Goal: Use online tool/utility: Utilize a website feature to perform a specific function

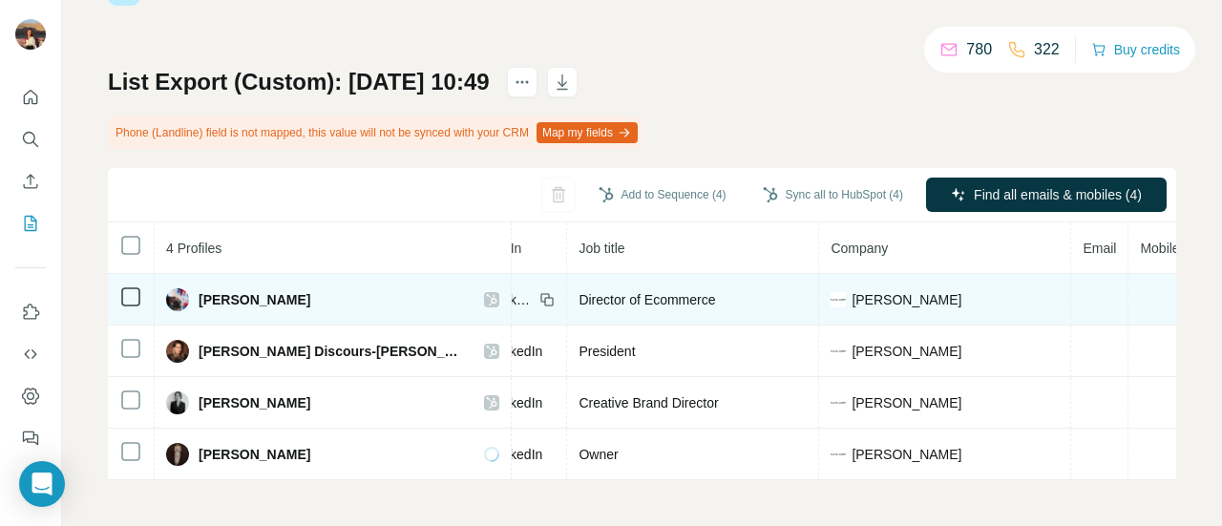
scroll to position [0, 262]
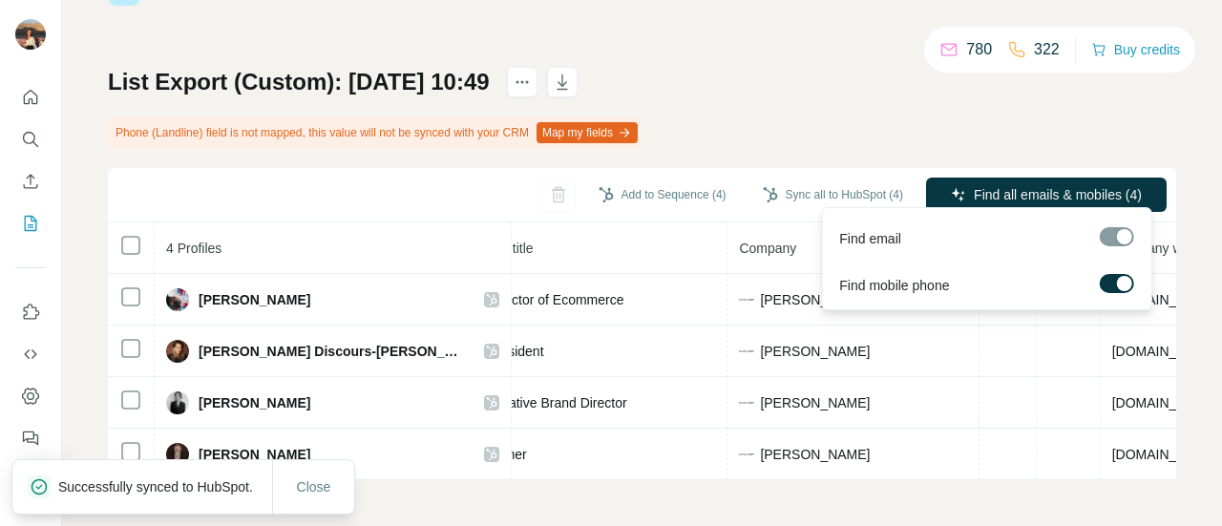
click at [1040, 205] on div "Find all emails & mobiles (4)" at bounding box center [1046, 197] width 241 height 38
click at [992, 185] on span "Find all emails & mobiles (4)" at bounding box center [1058, 194] width 168 height 19
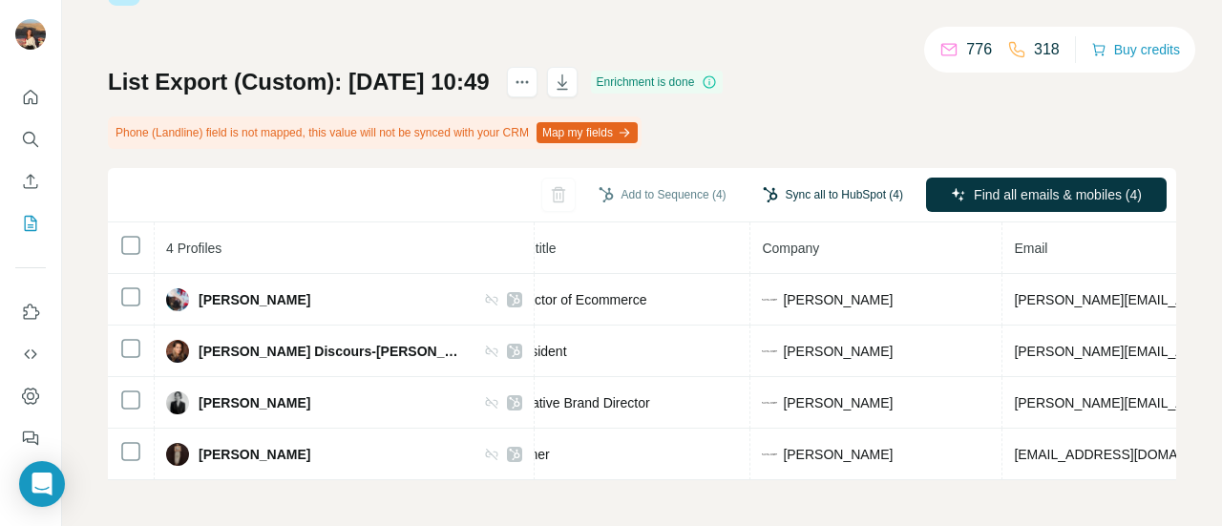
click at [758, 180] on button "Sync all to HubSpot (4)" at bounding box center [833, 194] width 167 height 29
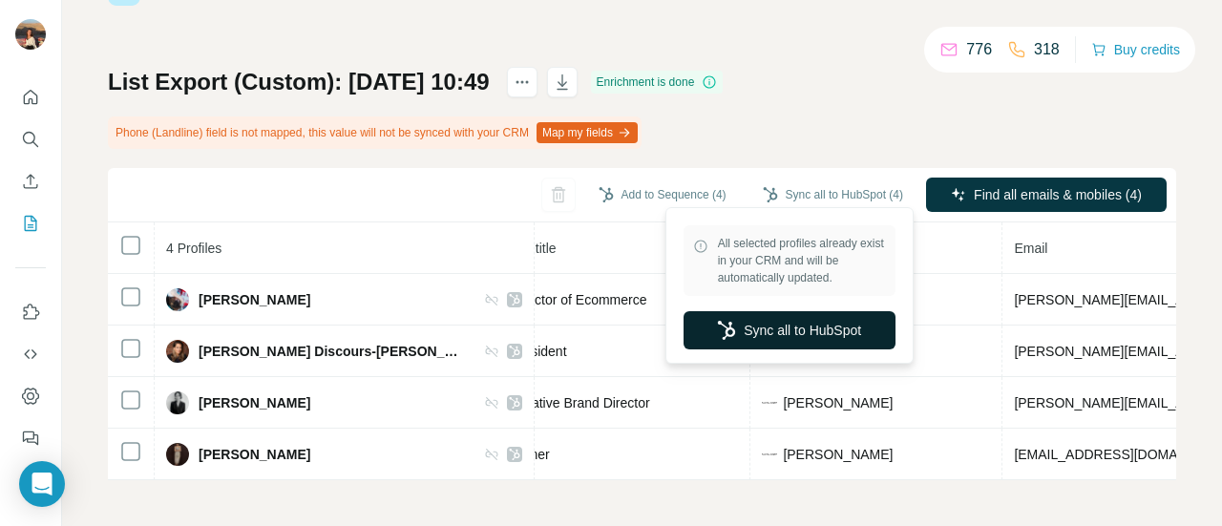
click at [718, 333] on icon "button" at bounding box center [726, 330] width 19 height 19
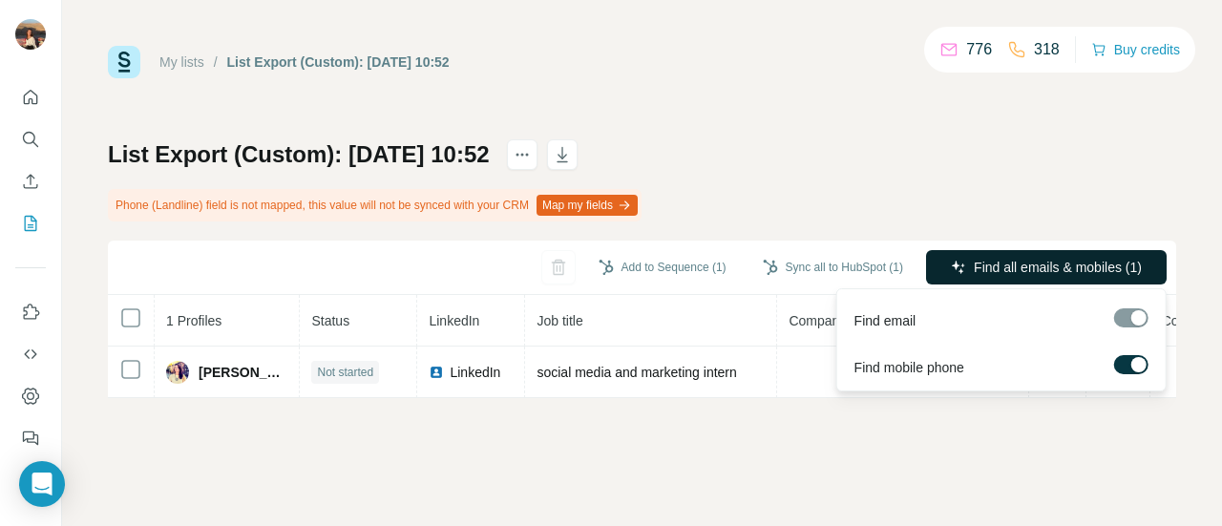
click at [974, 261] on span "Find all emails & mobiles (1)" at bounding box center [1058, 267] width 168 height 19
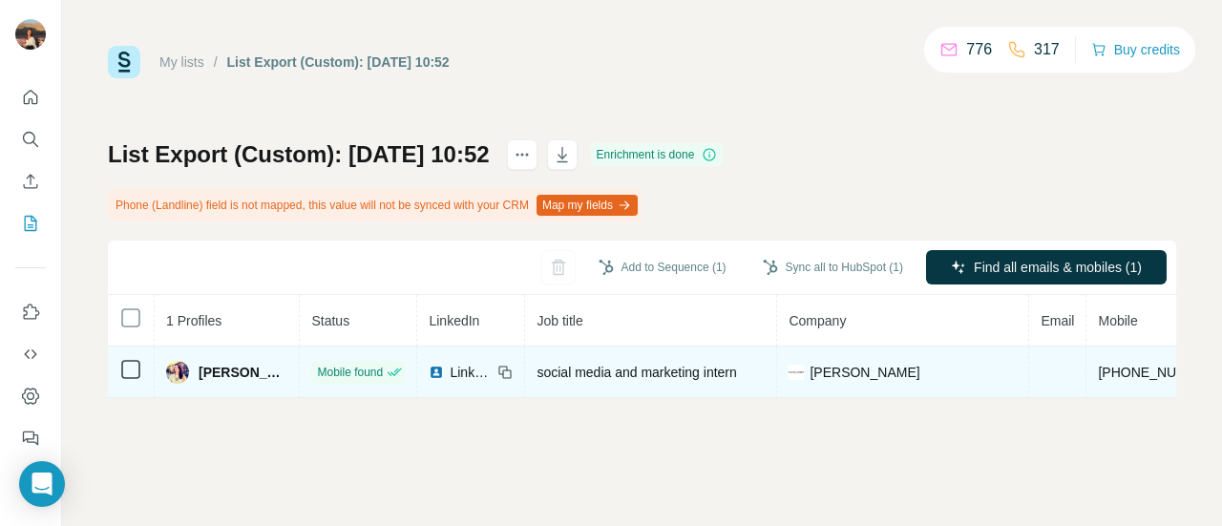
scroll to position [0, 332]
